Goal: Register for event/course

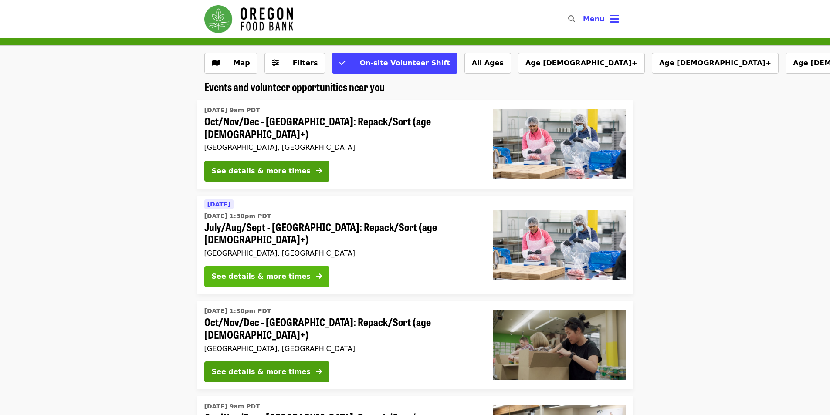
click at [228, 271] on div "See details & more times" at bounding box center [261, 276] width 99 height 10
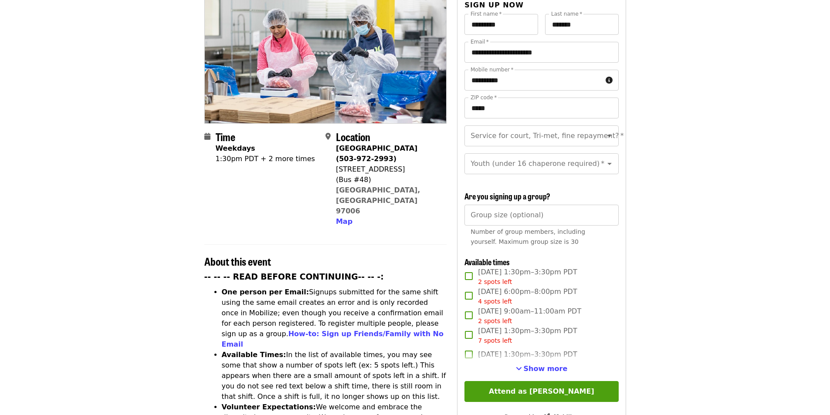
scroll to position [131, 0]
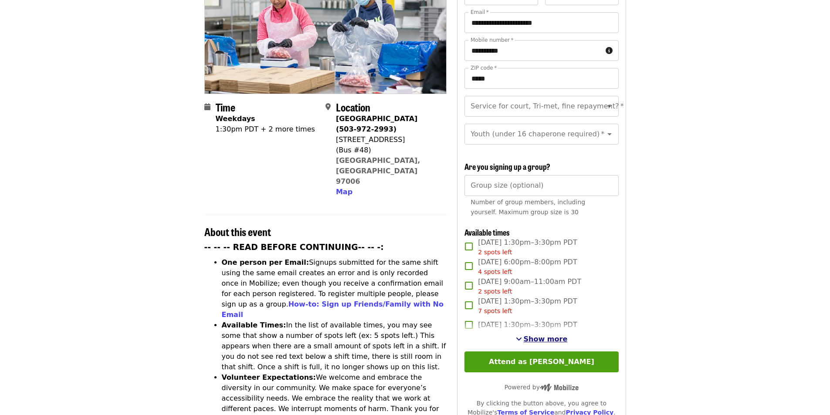
click at [531, 338] on span "Show more" at bounding box center [546, 339] width 44 height 8
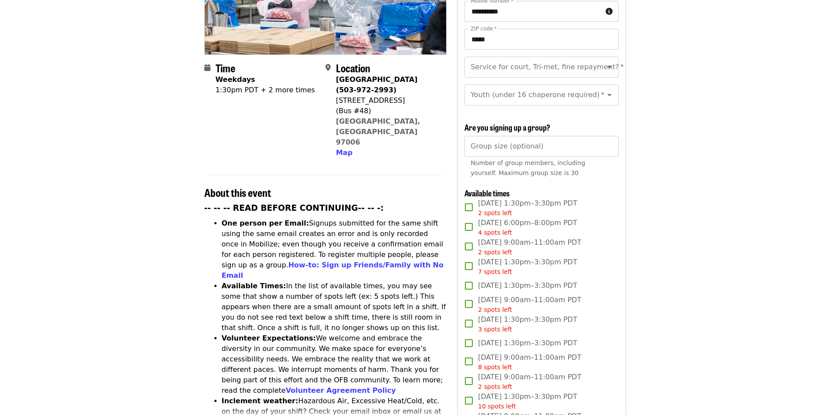
scroll to position [174, 0]
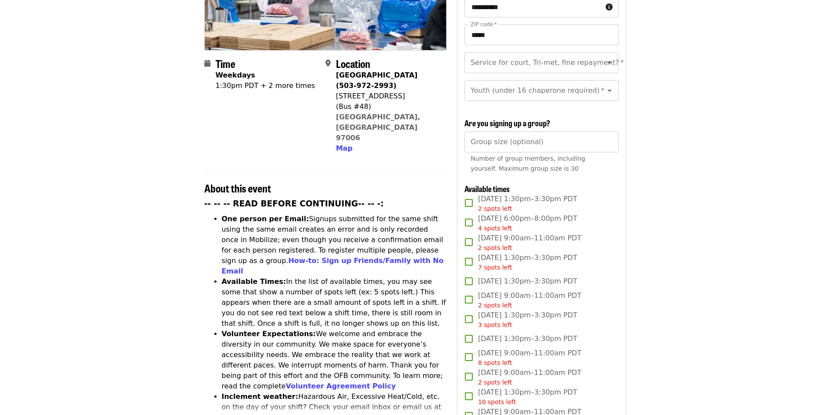
click at [491, 199] on span "[DATE] 1:30pm–3:30pm PDT 2 spots left" at bounding box center [527, 204] width 99 height 20
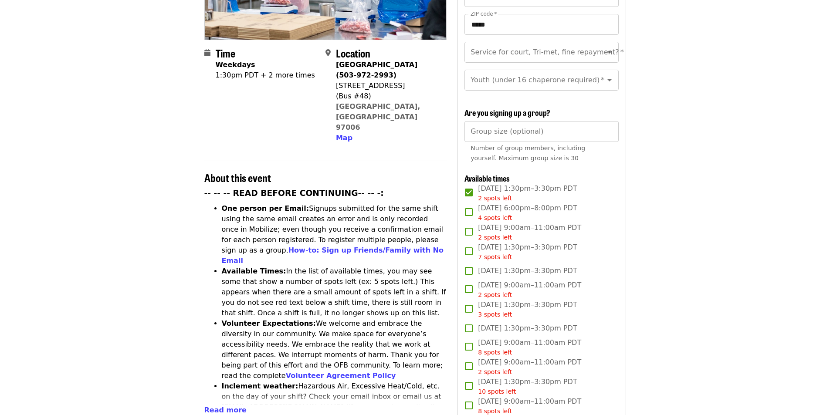
scroll to position [218, 0]
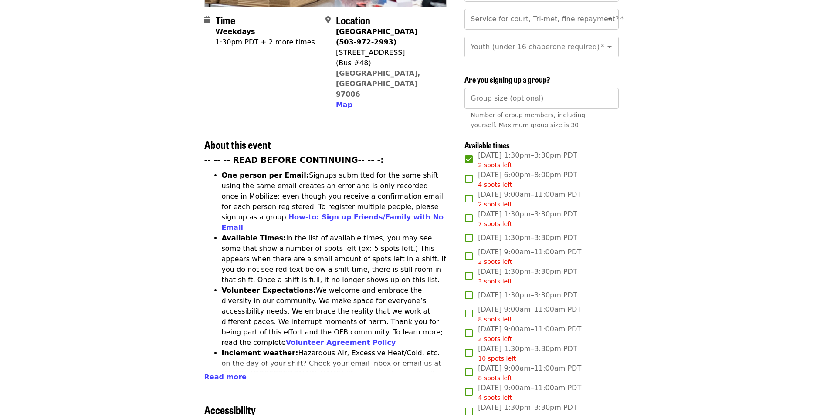
click at [504, 162] on span "2 spots left" at bounding box center [495, 165] width 34 height 7
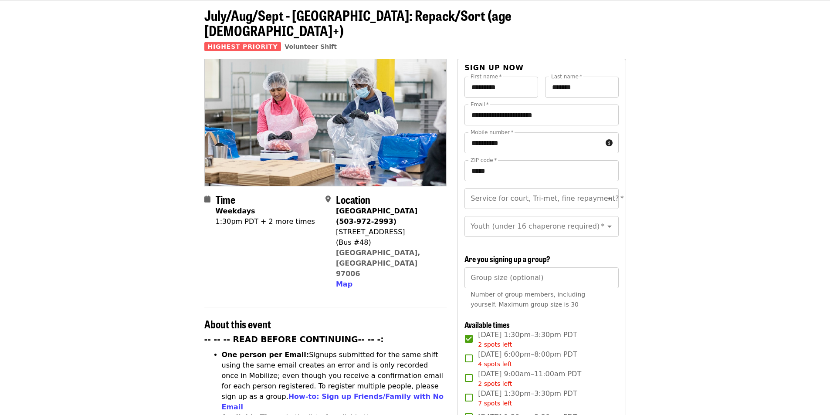
scroll to position [0, 0]
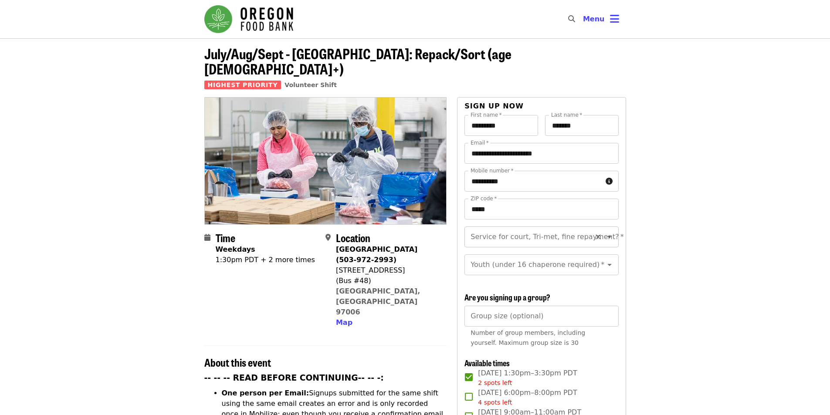
click at [507, 229] on input "Service for court, Tri-met, fine repayment?   *" at bounding box center [530, 237] width 118 height 17
click at [488, 248] on li "No" at bounding box center [537, 245] width 147 height 16
type input "**"
click at [483, 260] on input "Youth (under 16 chaperone required)   *" at bounding box center [530, 265] width 118 height 17
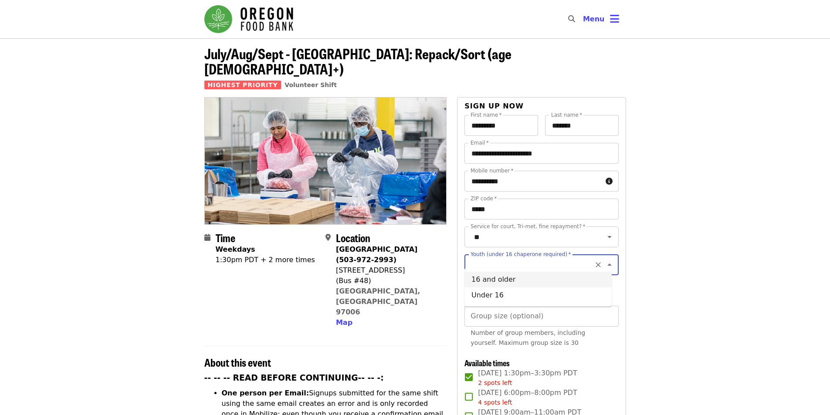
click at [478, 282] on li "16 and older" at bounding box center [537, 280] width 147 height 16
type input "**********"
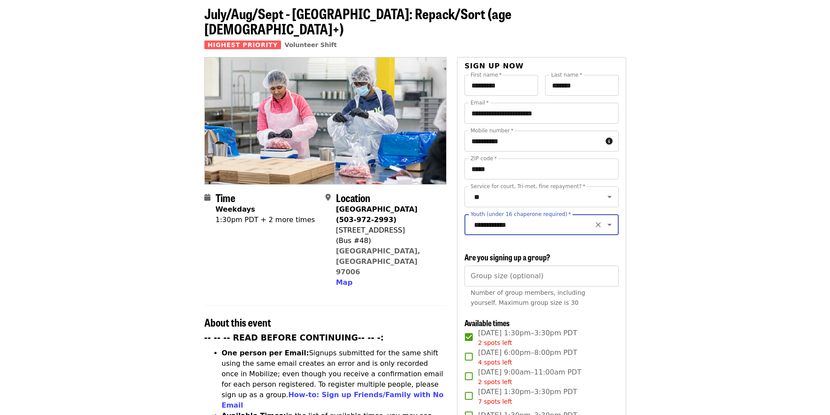
scroll to position [44, 0]
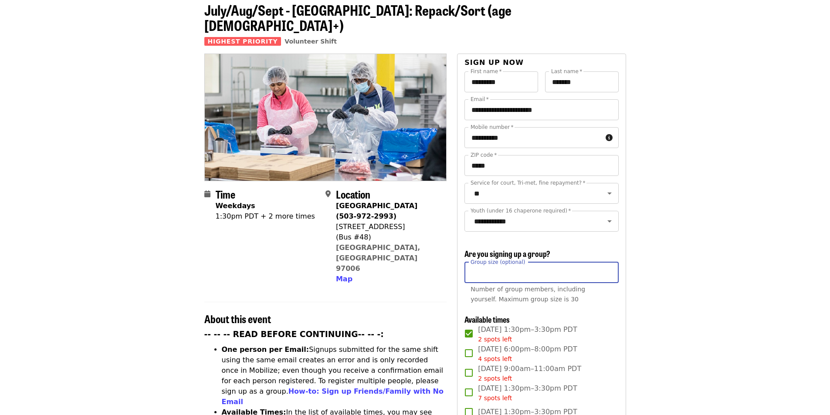
click at [483, 272] on input "Group size (optional)" at bounding box center [541, 272] width 154 height 21
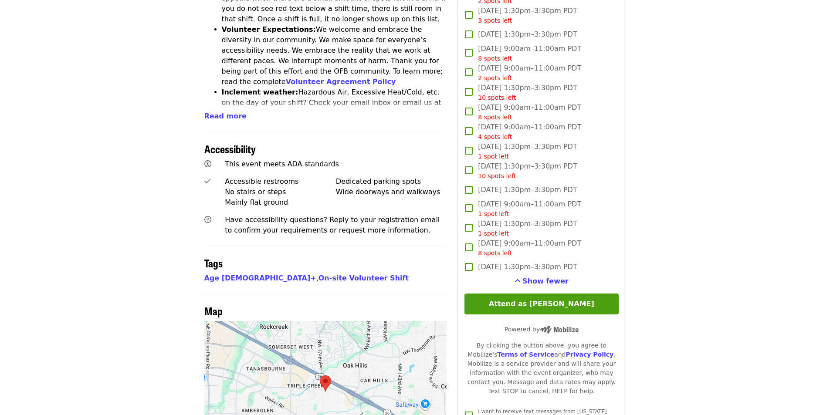
scroll to position [479, 0]
click at [493, 298] on button "Attend as [PERSON_NAME]" at bounding box center [541, 303] width 154 height 21
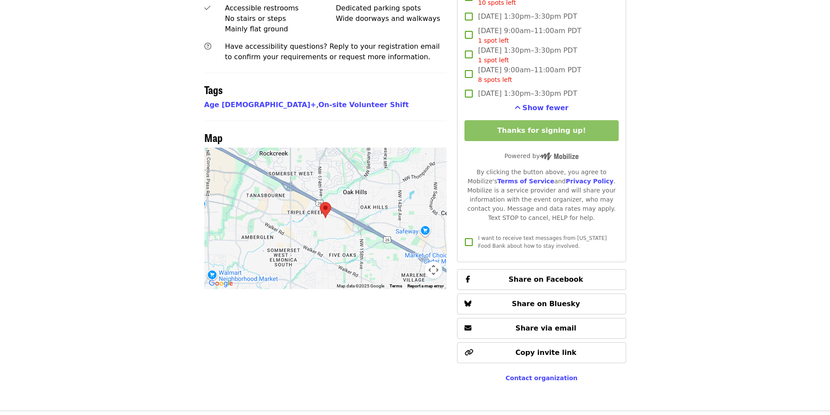
scroll to position [653, 0]
